Goal: Check status: Check status

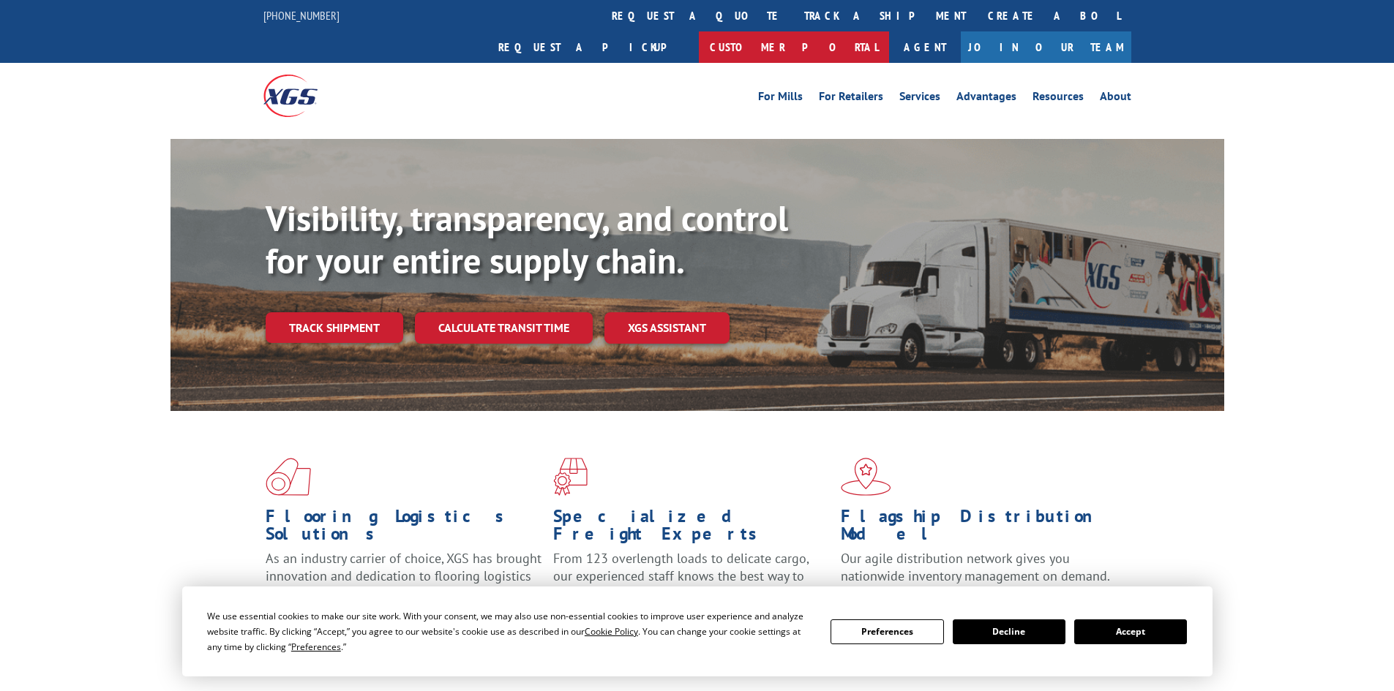
click at [889, 31] on link "Customer Portal" at bounding box center [794, 46] width 190 height 31
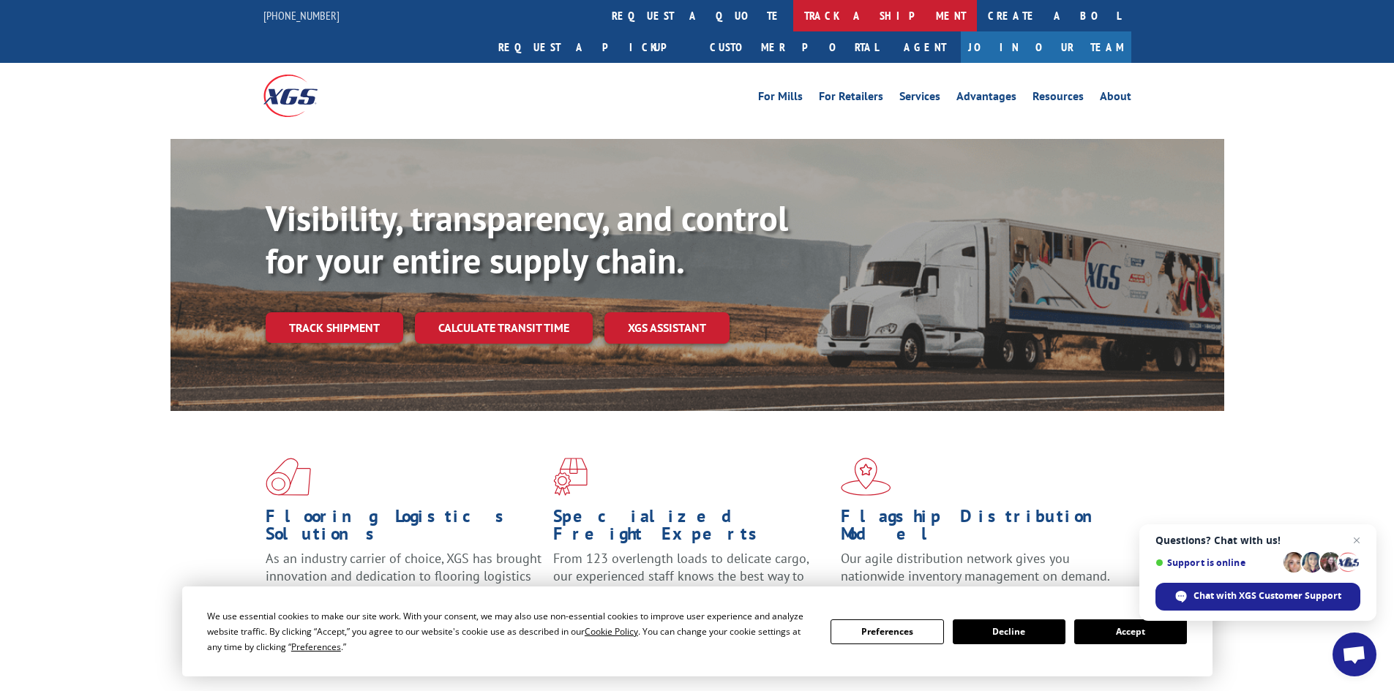
click at [793, 16] on link "track a shipment" at bounding box center [885, 15] width 184 height 31
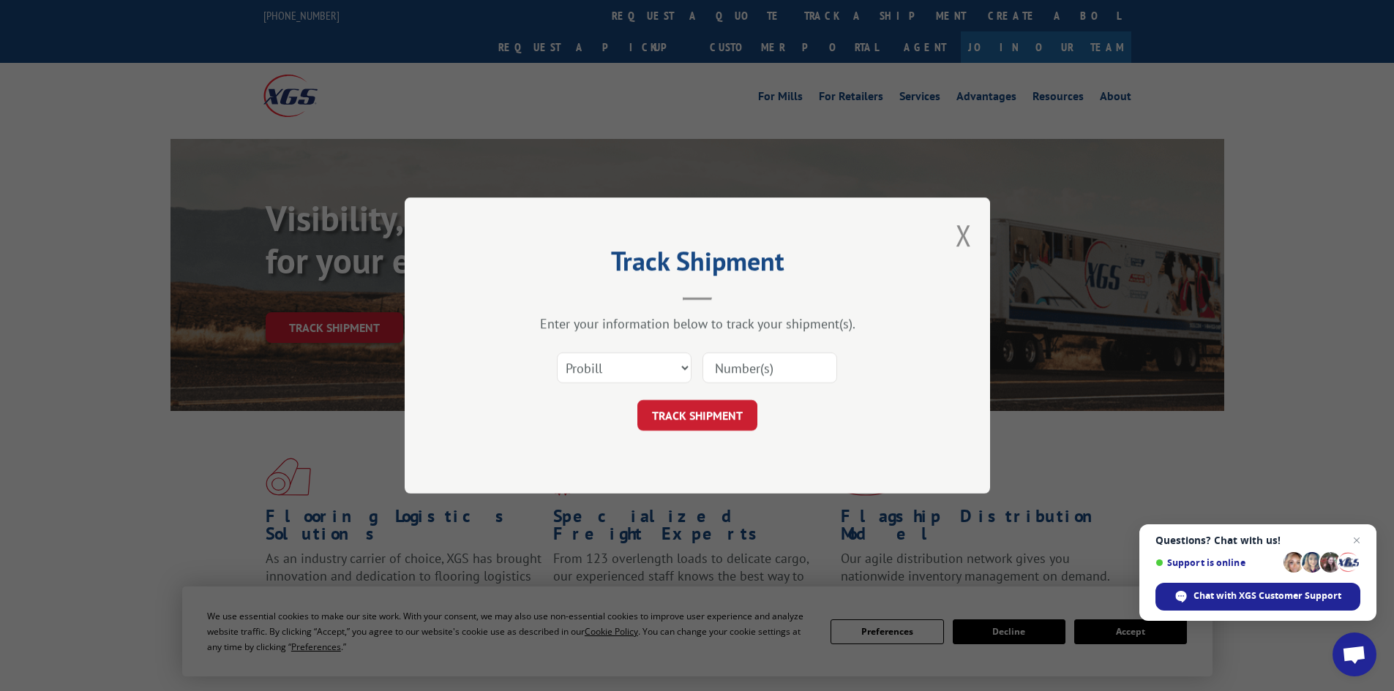
click at [736, 364] on input at bounding box center [769, 368] width 135 height 31
type input "17259914"
click at [696, 411] on button "TRACK SHIPMENT" at bounding box center [697, 415] width 120 height 31
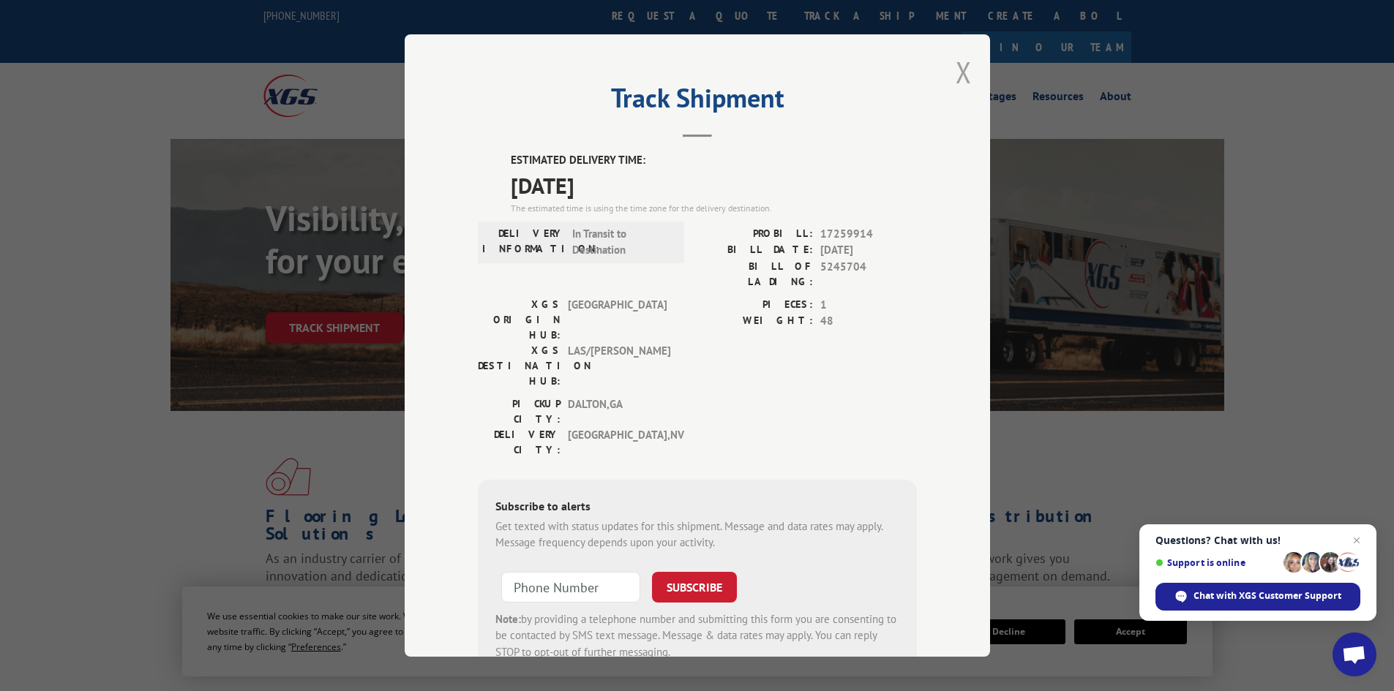
click at [961, 70] on button "Close modal" at bounding box center [963, 72] width 16 height 39
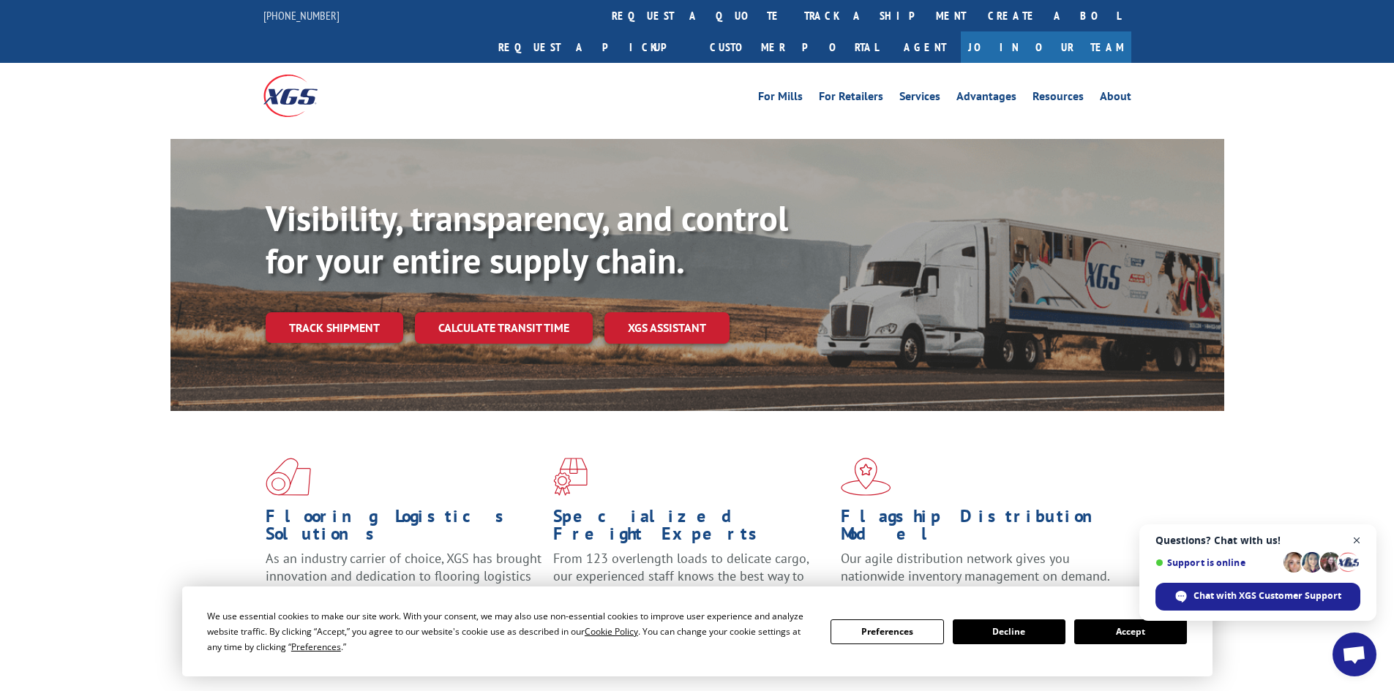
click at [1357, 538] on span "Close chat" at bounding box center [1356, 541] width 18 height 18
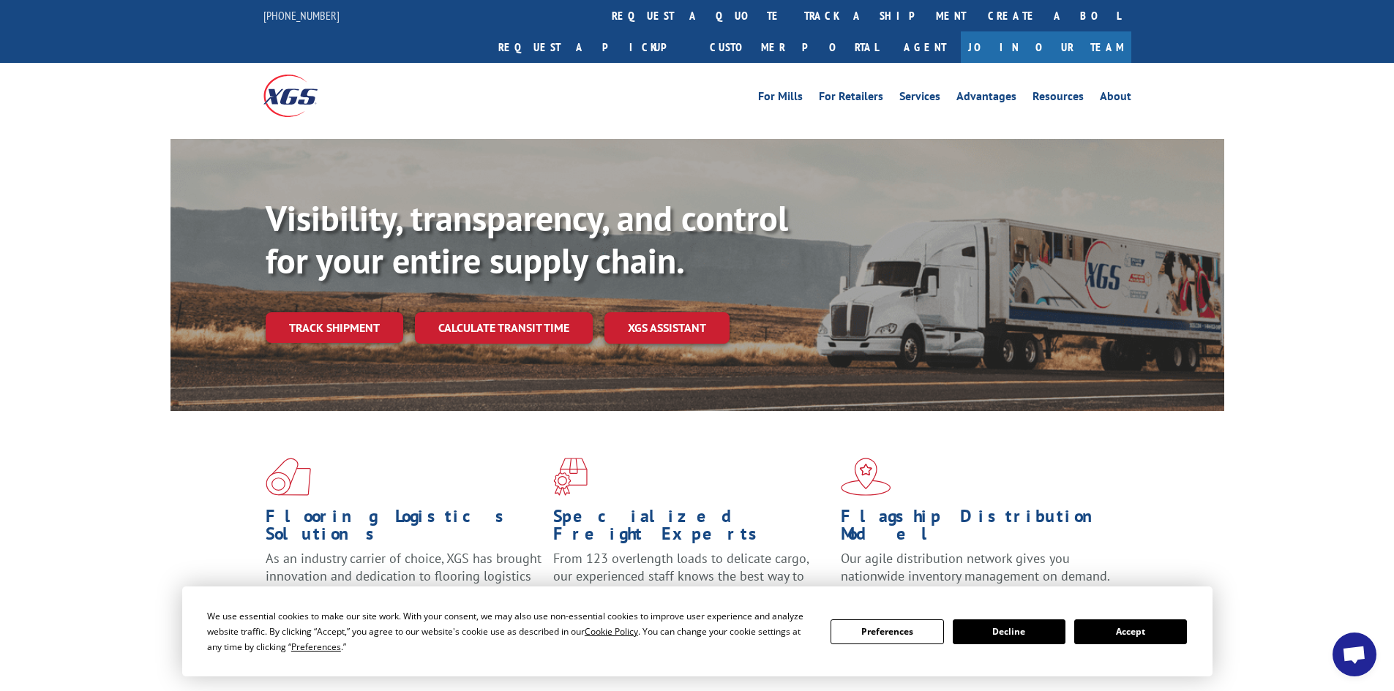
click at [1189, 471] on div "Flooring Logistics Solutions As an industry carrier of choice, XGS has brought …" at bounding box center [696, 545] width 1053 height 268
